Goal: Information Seeking & Learning: Learn about a topic

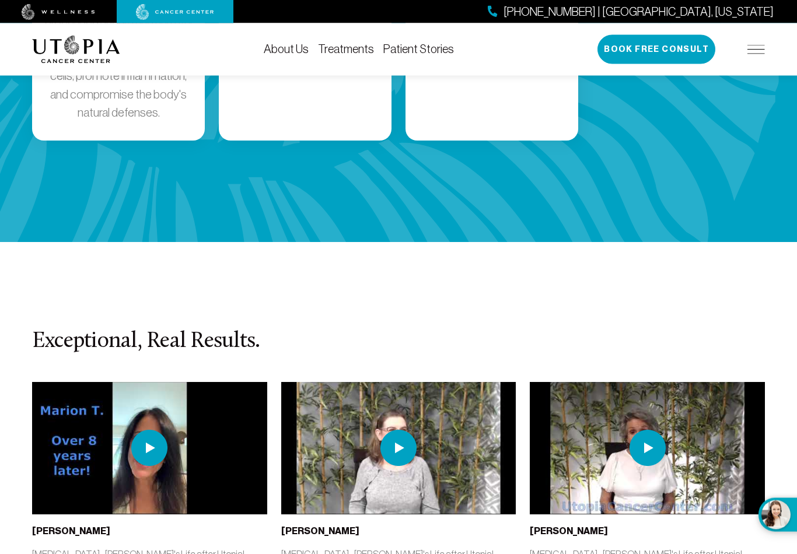
scroll to position [2415, 0]
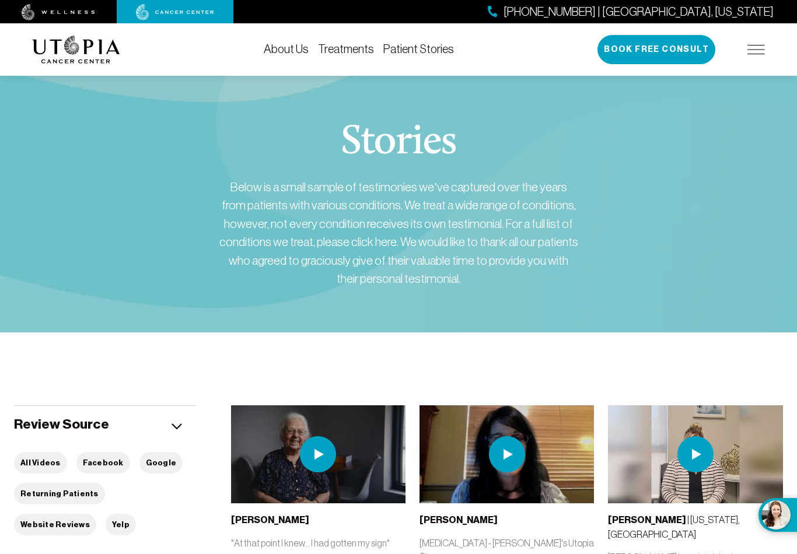
click at [357, 51] on link "Treatments" at bounding box center [346, 49] width 56 height 13
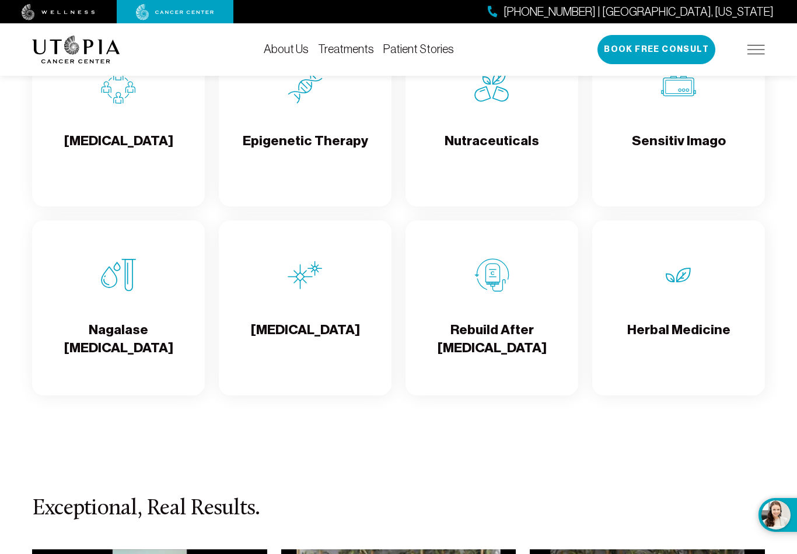
scroll to position [2031, 0]
click at [322, 335] on h4 "[MEDICAL_DATA]" at bounding box center [305, 341] width 109 height 38
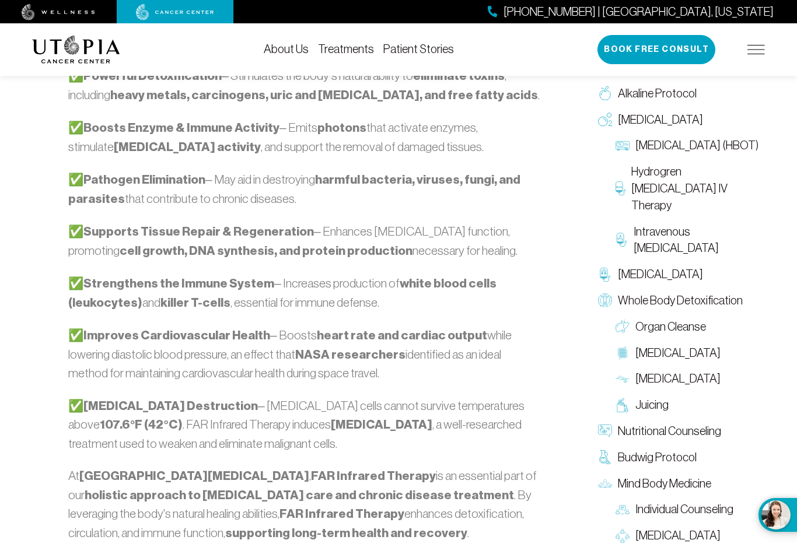
scroll to position [1081, 0]
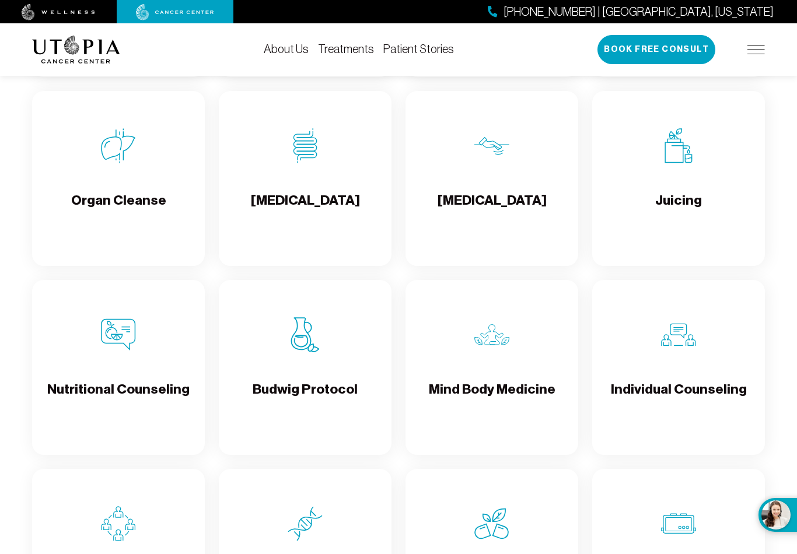
scroll to position [1594, 0]
click at [149, 211] on h4 "Organ Cleanse" at bounding box center [118, 210] width 95 height 38
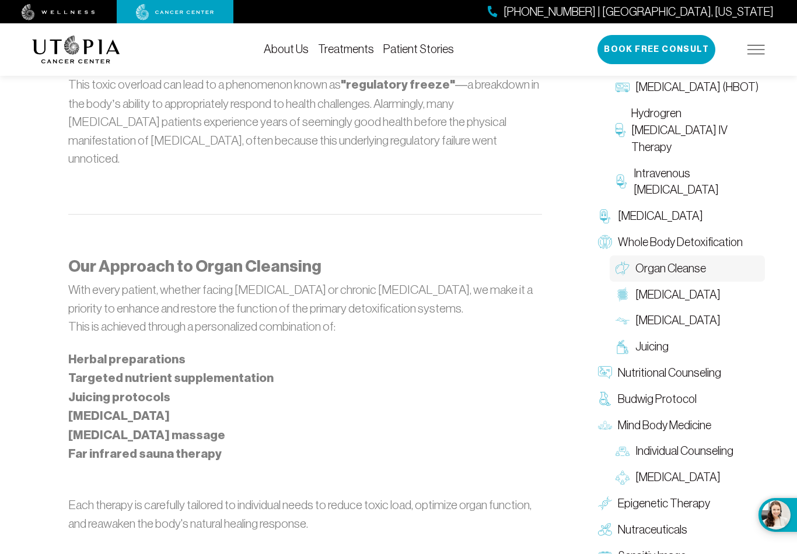
scroll to position [812, 0]
click at [702, 211] on span "[MEDICAL_DATA]" at bounding box center [660, 217] width 85 height 17
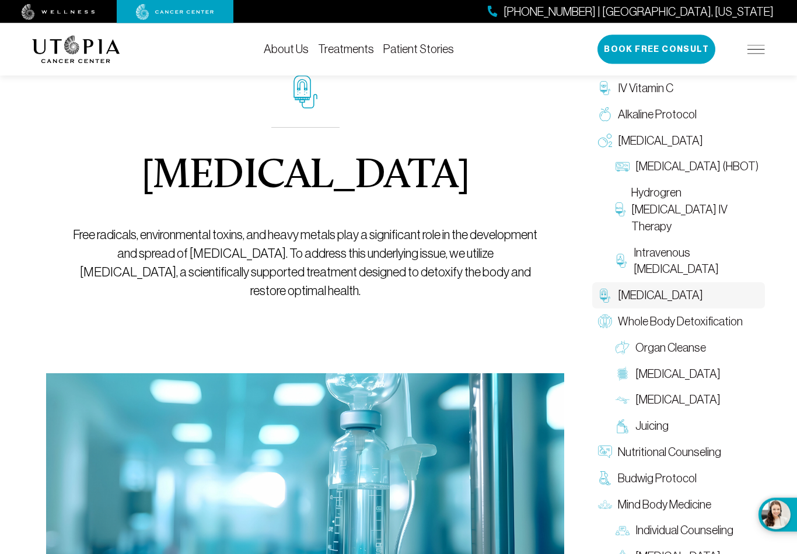
scroll to position [40, 0]
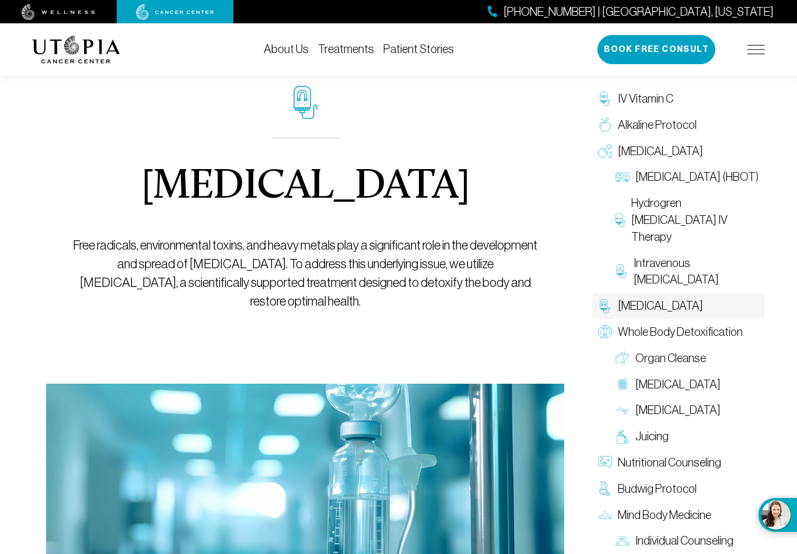
click at [696, 129] on link "Alkaline Protocol" at bounding box center [678, 125] width 173 height 26
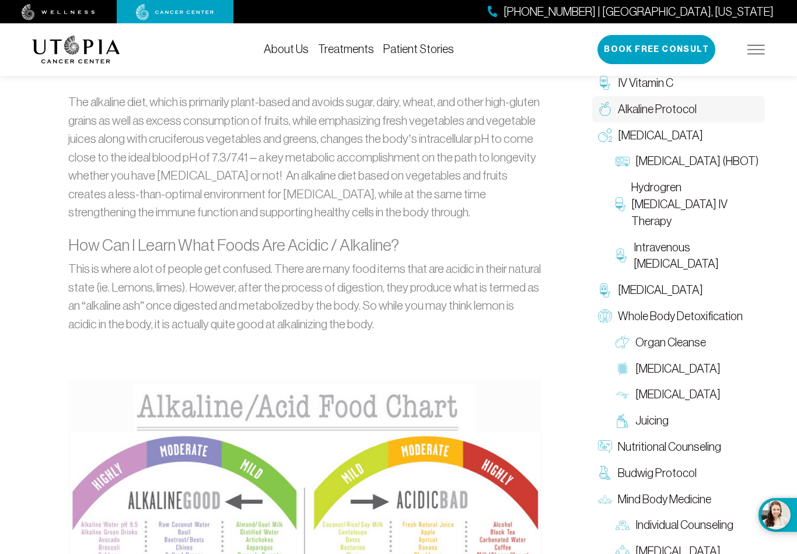
scroll to position [823, 0]
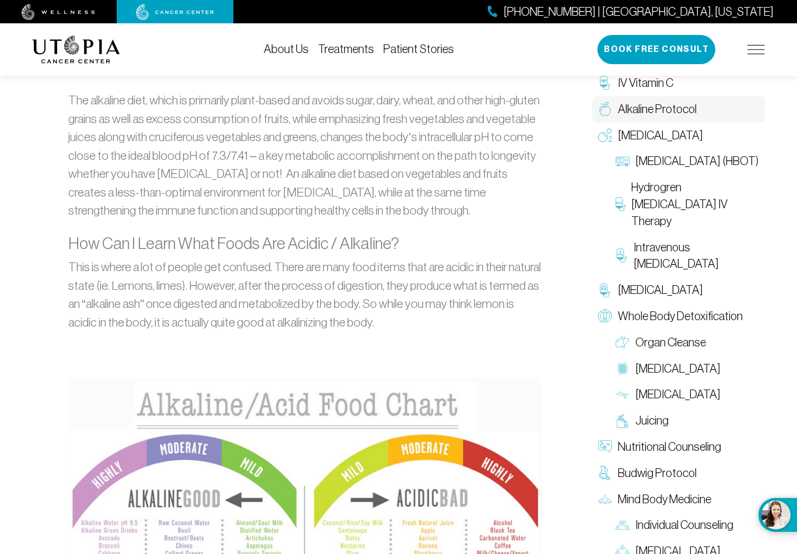
click at [679, 416] on link "Juicing" at bounding box center [687, 421] width 155 height 26
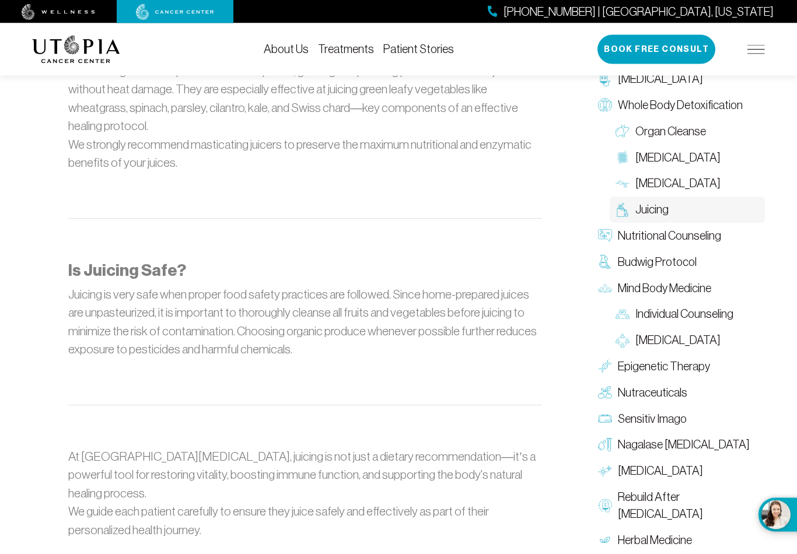
scroll to position [1322, 0]
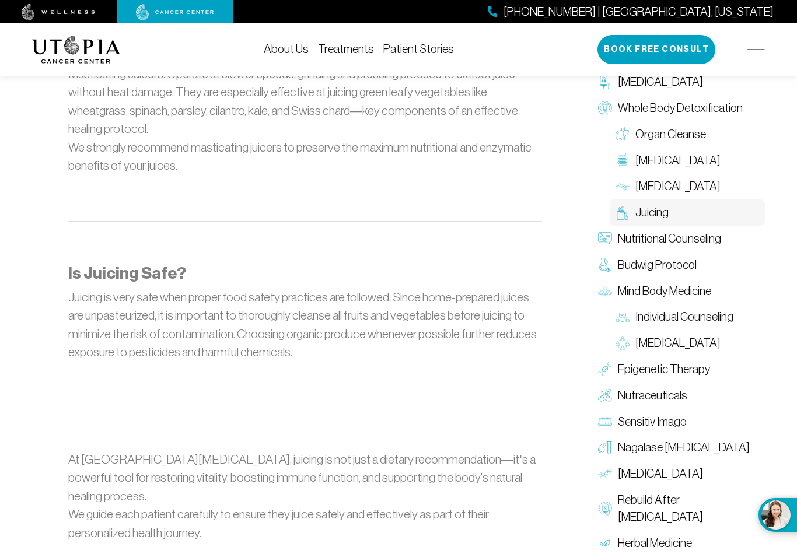
click at [719, 435] on link "Nagalase [MEDICAL_DATA]" at bounding box center [678, 448] width 173 height 26
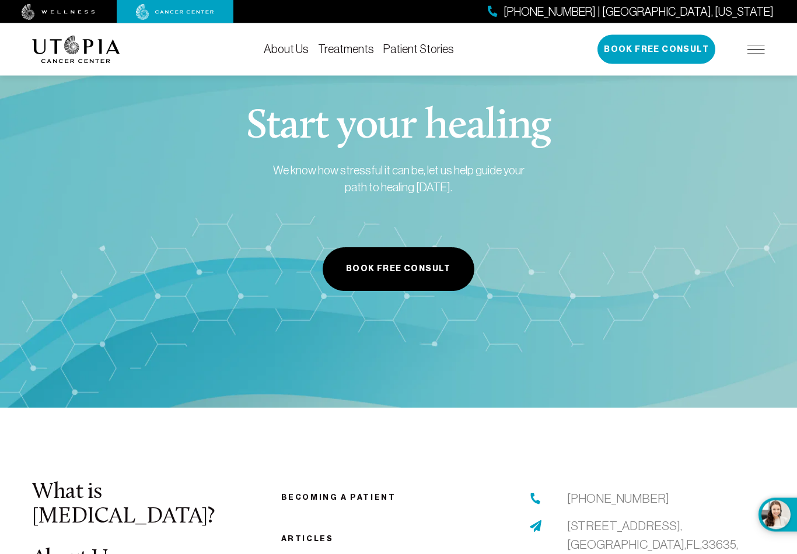
scroll to position [2135, 0]
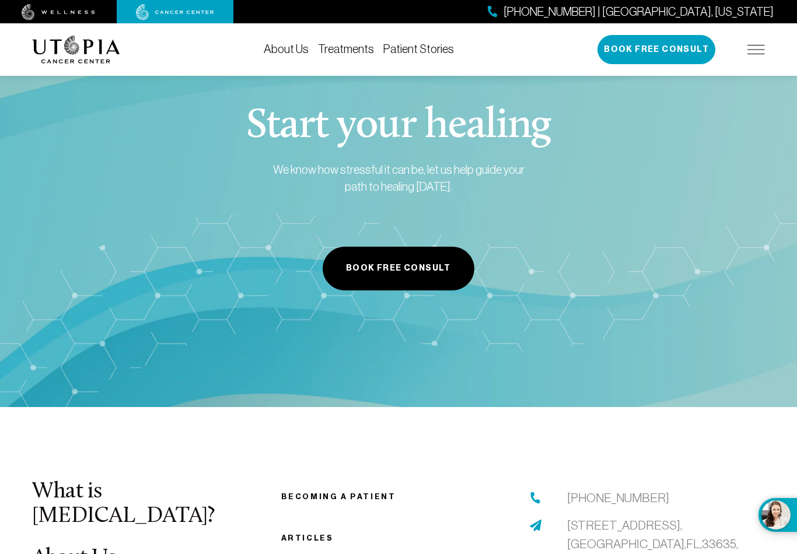
click at [373, 492] on link "Becoming a patient" at bounding box center [338, 496] width 115 height 9
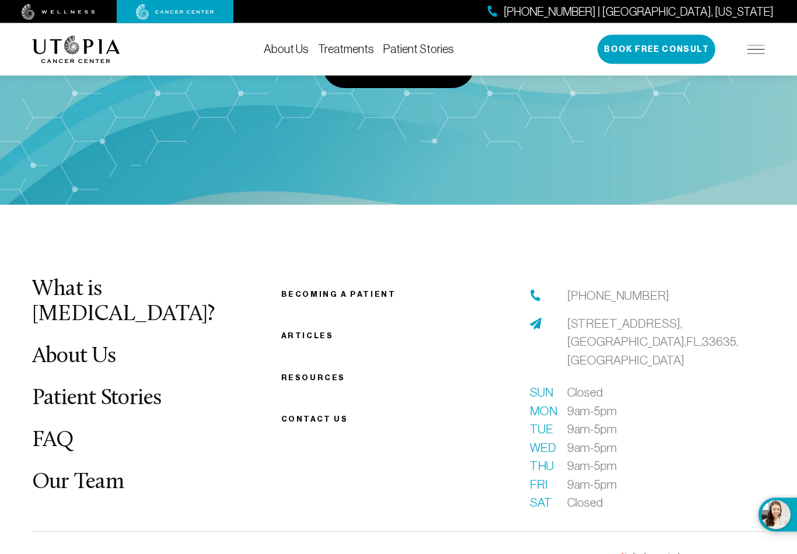
scroll to position [1531, 0]
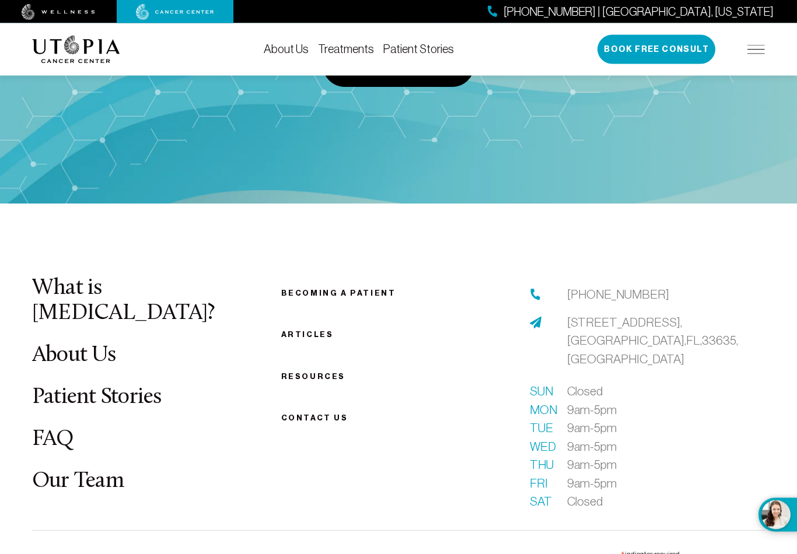
click at [45, 429] on link "FAQ" at bounding box center [53, 440] width 42 height 23
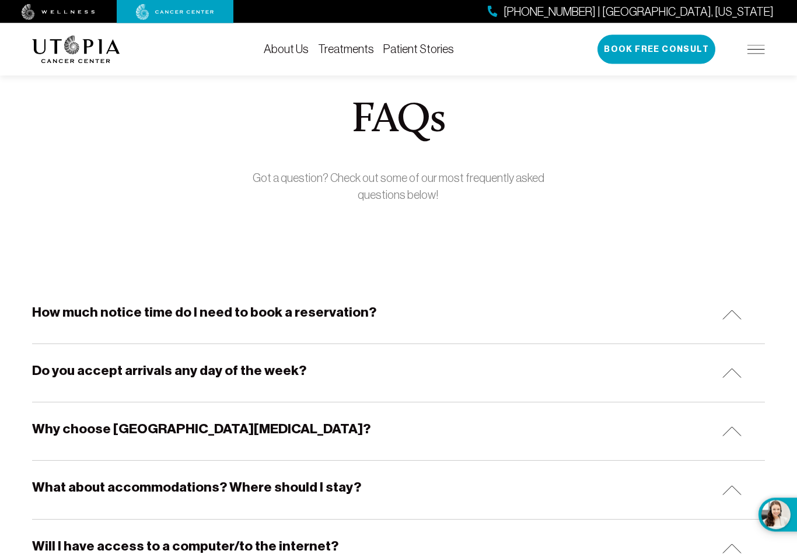
scroll to position [26, 0]
click at [741, 312] on img at bounding box center [731, 315] width 19 height 10
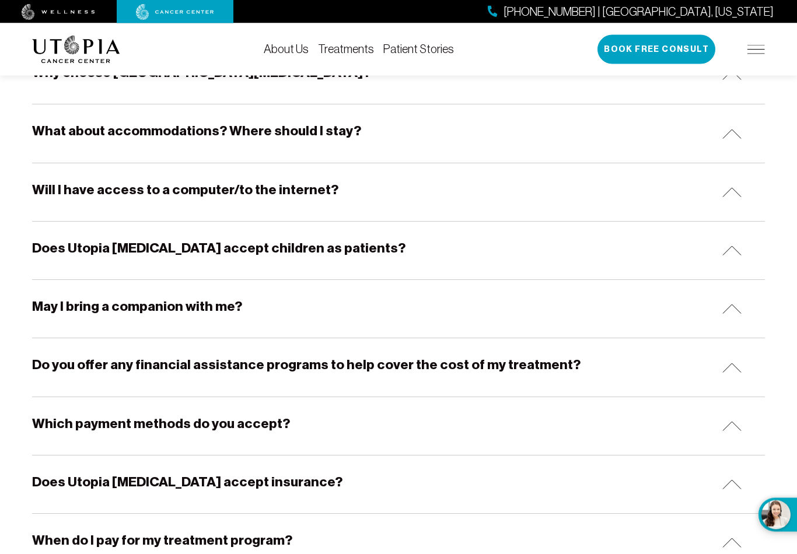
click at [744, 319] on div "May I bring a companion with me?" at bounding box center [398, 310] width 733 height 58
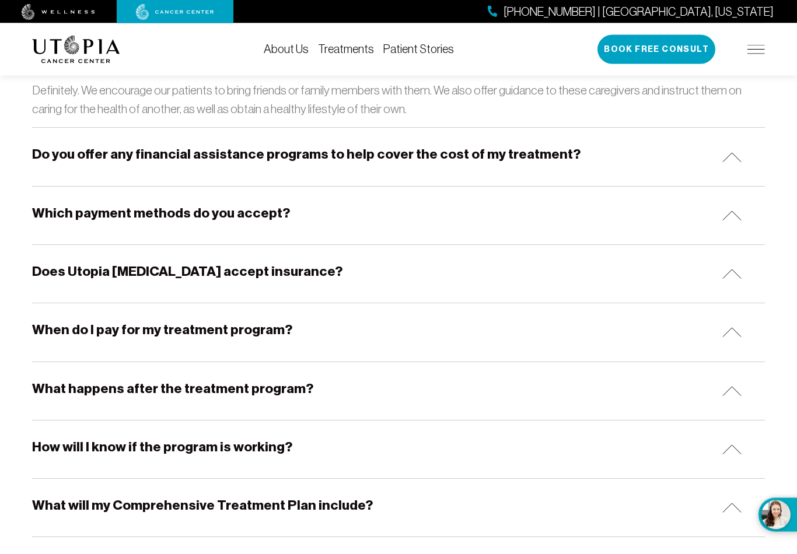
click at [736, 331] on img at bounding box center [731, 333] width 19 height 10
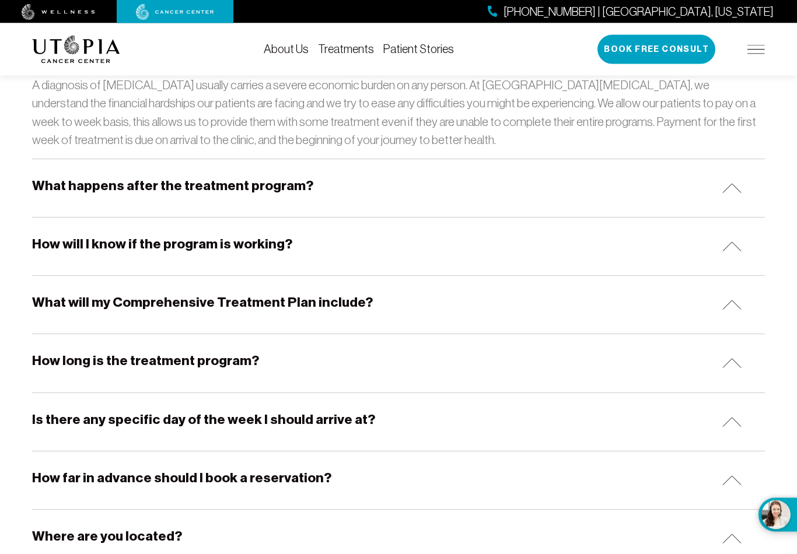
scroll to position [972, 0]
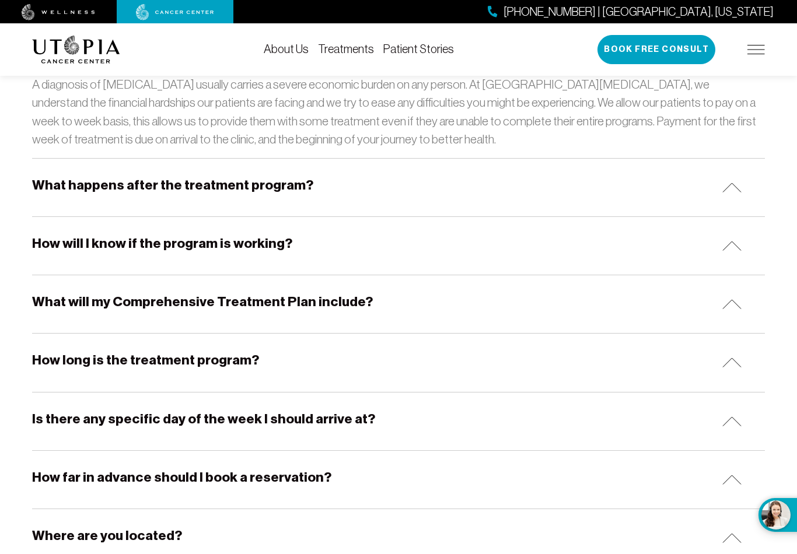
click at [741, 358] on img at bounding box center [731, 363] width 19 height 10
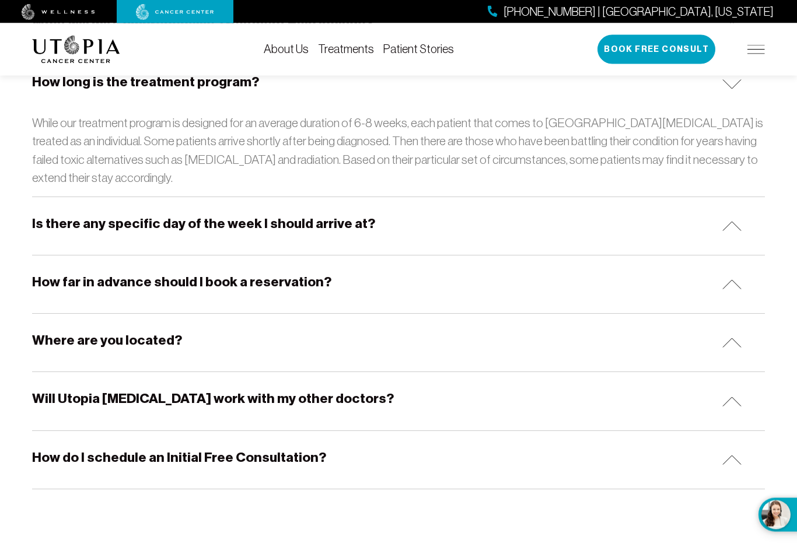
scroll to position [1250, 0]
